Goal: Information Seeking & Learning: Learn about a topic

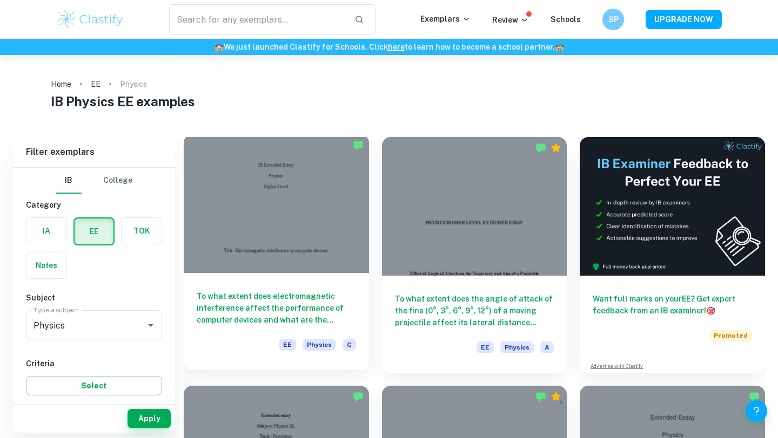
click at [306, 284] on div "To what extent does electromagnetic interference affect the performance of comp…" at bounding box center [276, 321] width 185 height 97
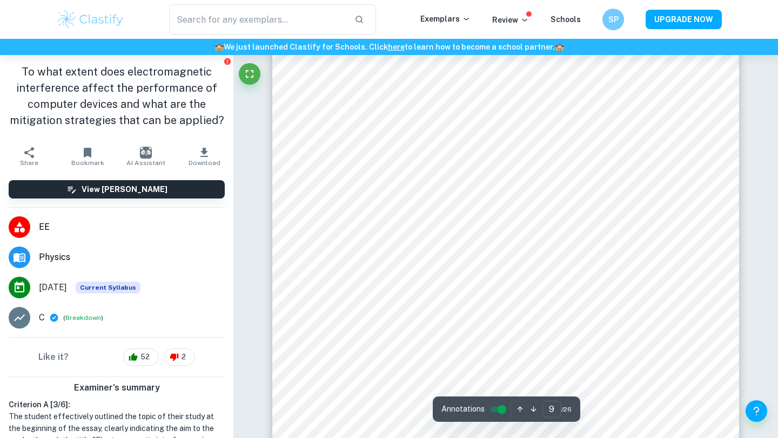
scroll to position [5696, 0]
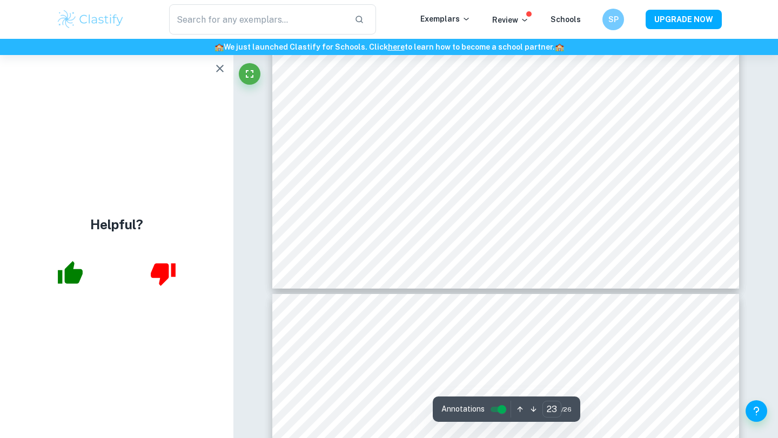
type input "24"
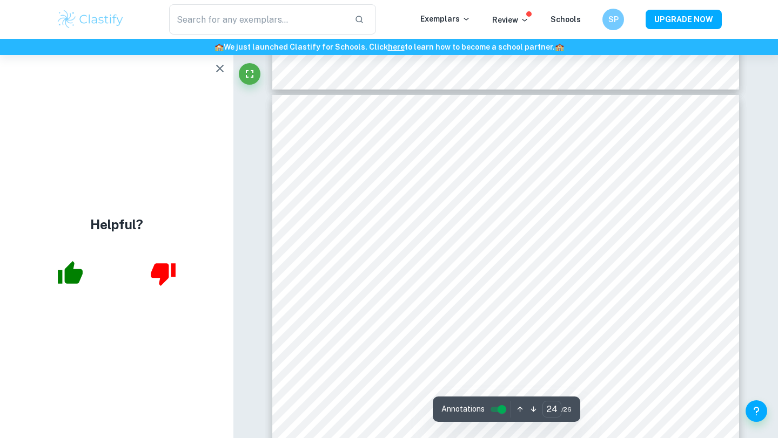
scroll to position [15650, 0]
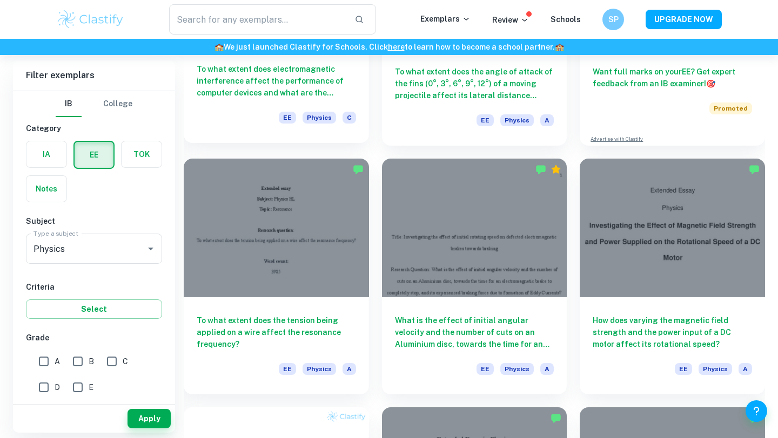
scroll to position [225, 0]
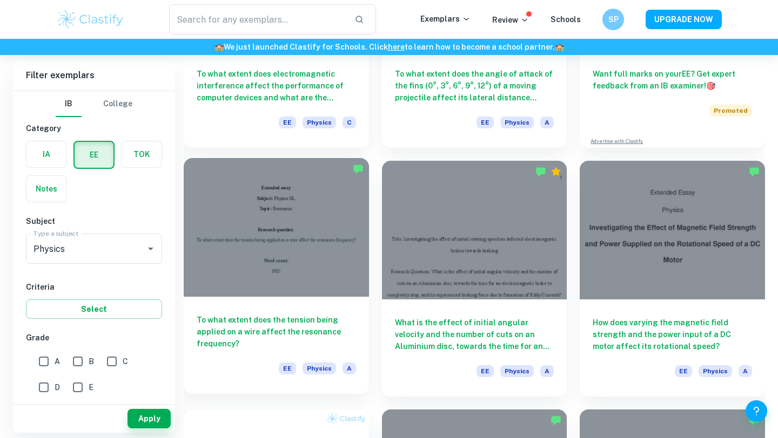
click at [305, 326] on h6 "To what extent does the tension being applied on a wire affect the resonance fr…" at bounding box center [276, 332] width 159 height 36
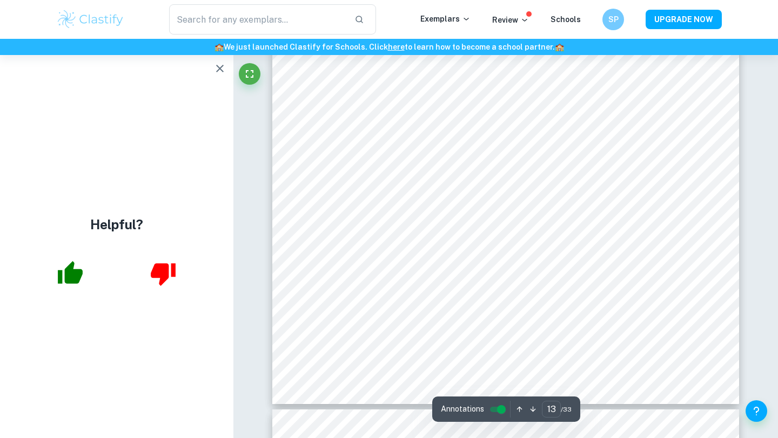
scroll to position [7806, 0]
type input "14"
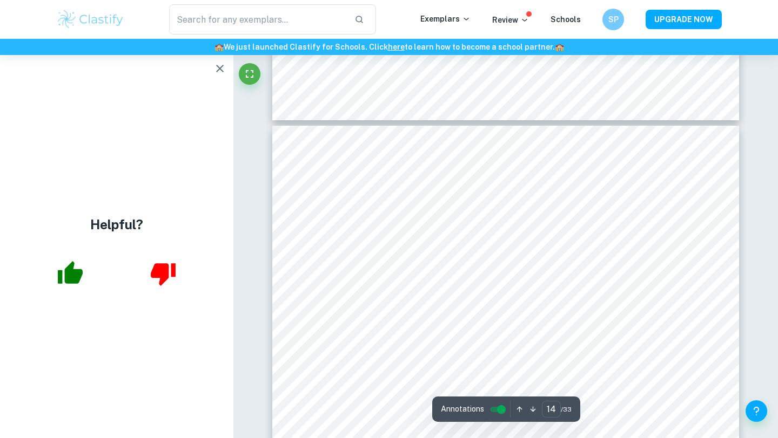
scroll to position [8085, 0]
